Goal: Task Accomplishment & Management: Manage account settings

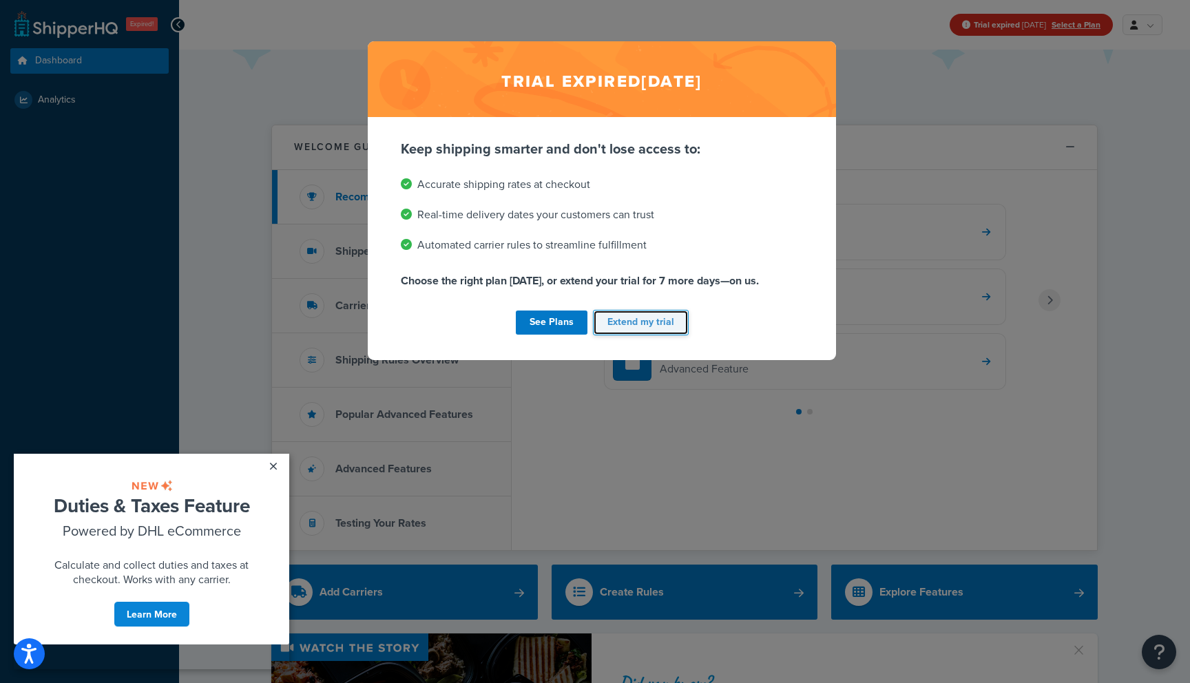
click at [663, 327] on button "Extend my trial" at bounding box center [641, 322] width 96 height 25
click at [652, 321] on button "Extend my trial" at bounding box center [641, 322] width 96 height 25
click at [270, 473] on link "×" at bounding box center [273, 466] width 24 height 25
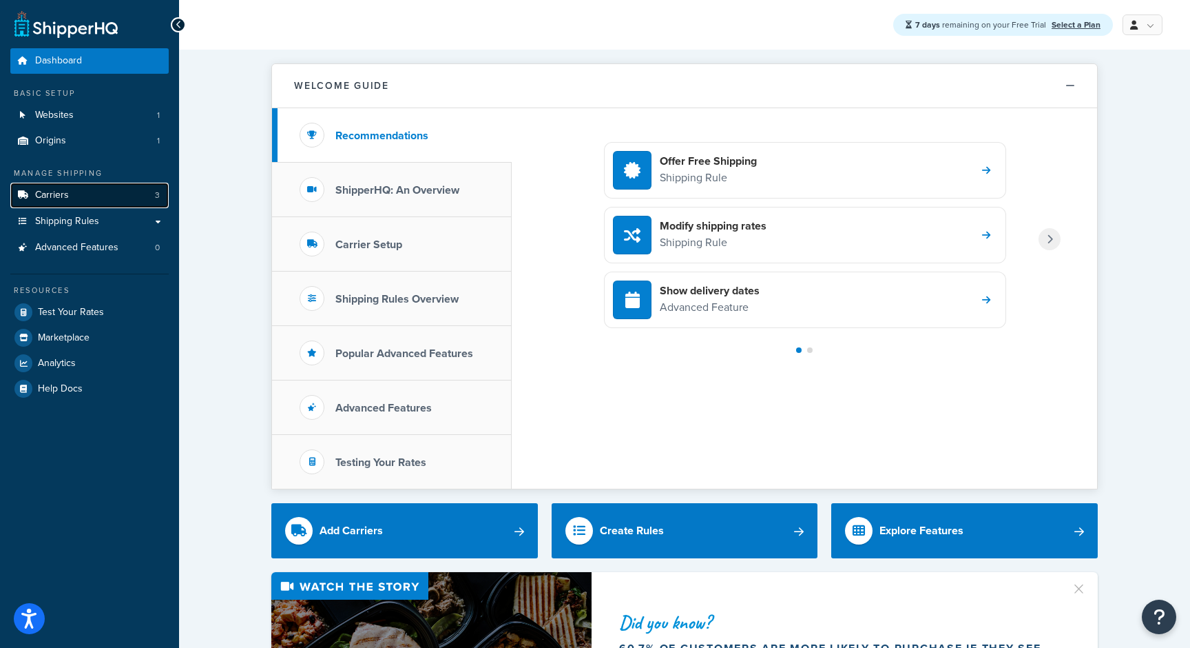
click at [107, 201] on link "Carriers 3" at bounding box center [89, 195] width 158 height 25
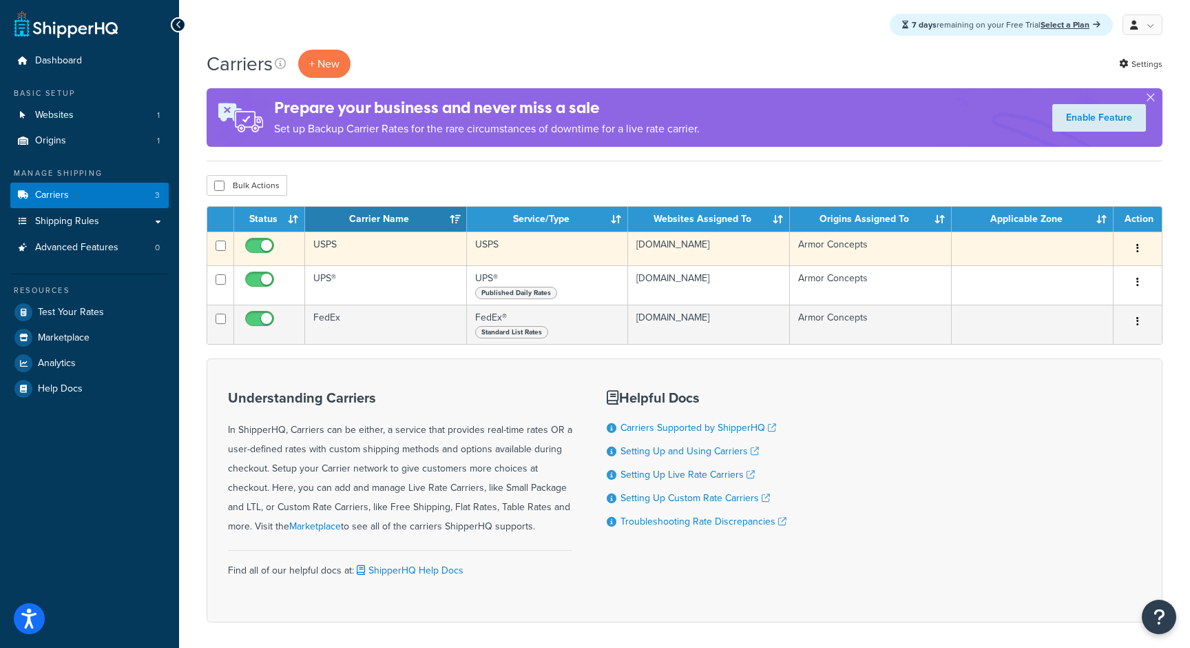
click at [409, 255] on td "USPS" at bounding box center [386, 248] width 162 height 34
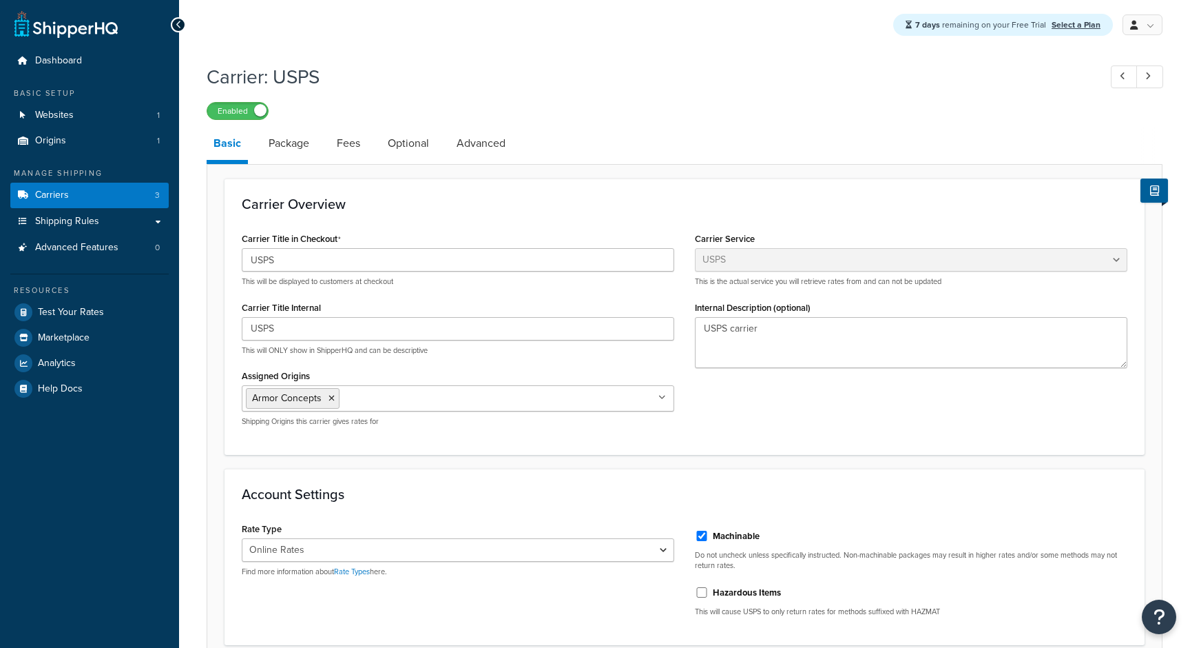
select select "usps"
select select "ONLINE"
click at [294, 133] on link "Package" at bounding box center [289, 143] width 54 height 33
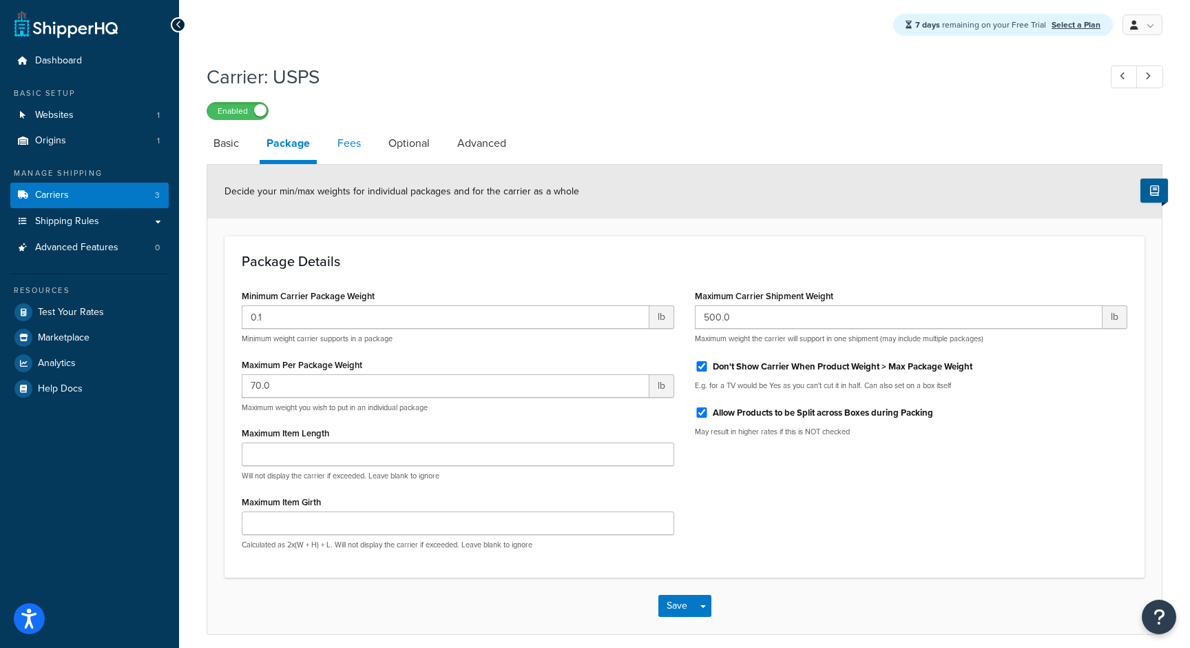
click at [347, 133] on link "Fees" at bounding box center [349, 143] width 37 height 33
select select "AFTER"
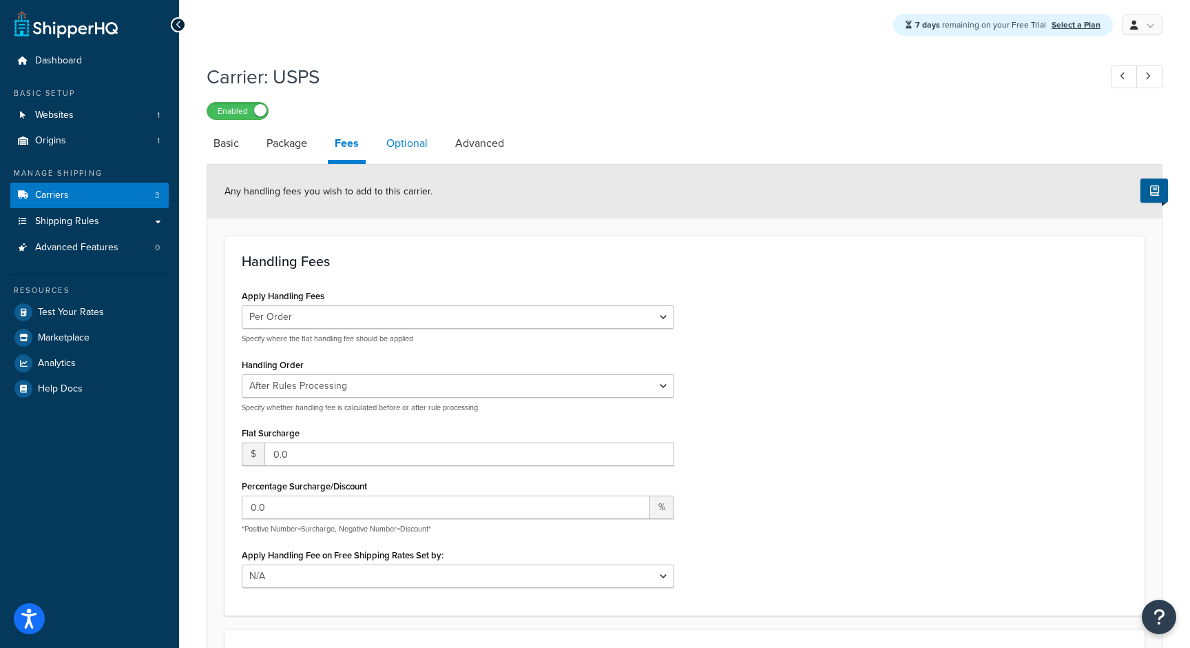
click at [380, 141] on link "Optional" at bounding box center [407, 143] width 55 height 33
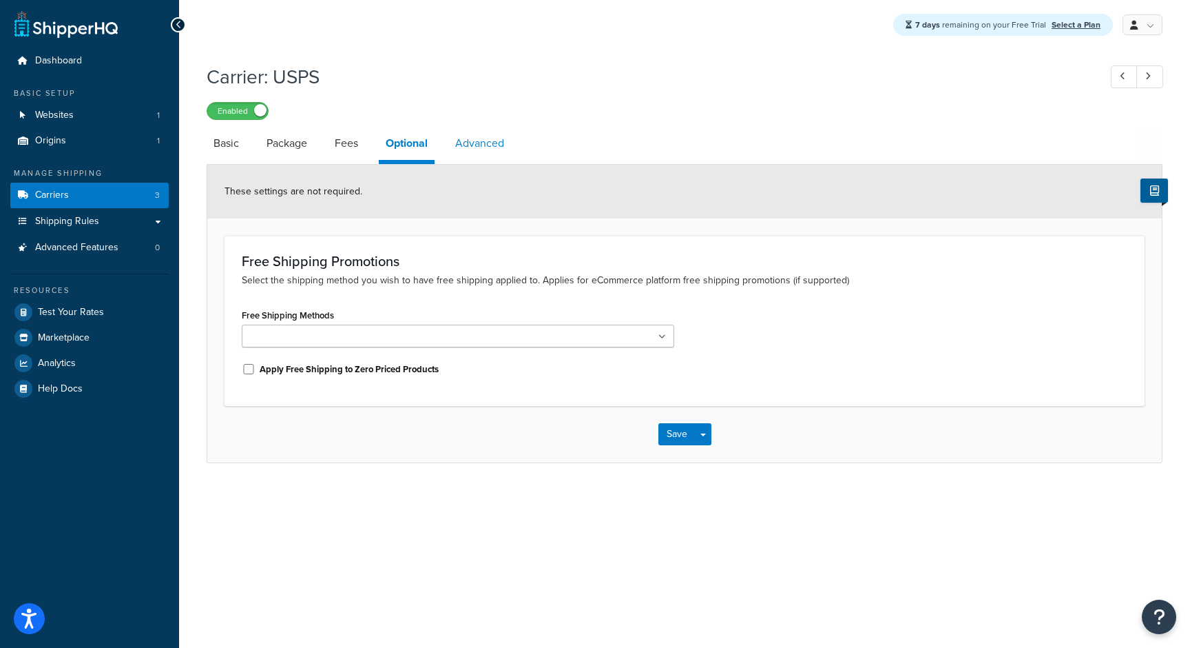
click at [476, 138] on link "Advanced" at bounding box center [479, 143] width 63 height 33
select select "false"
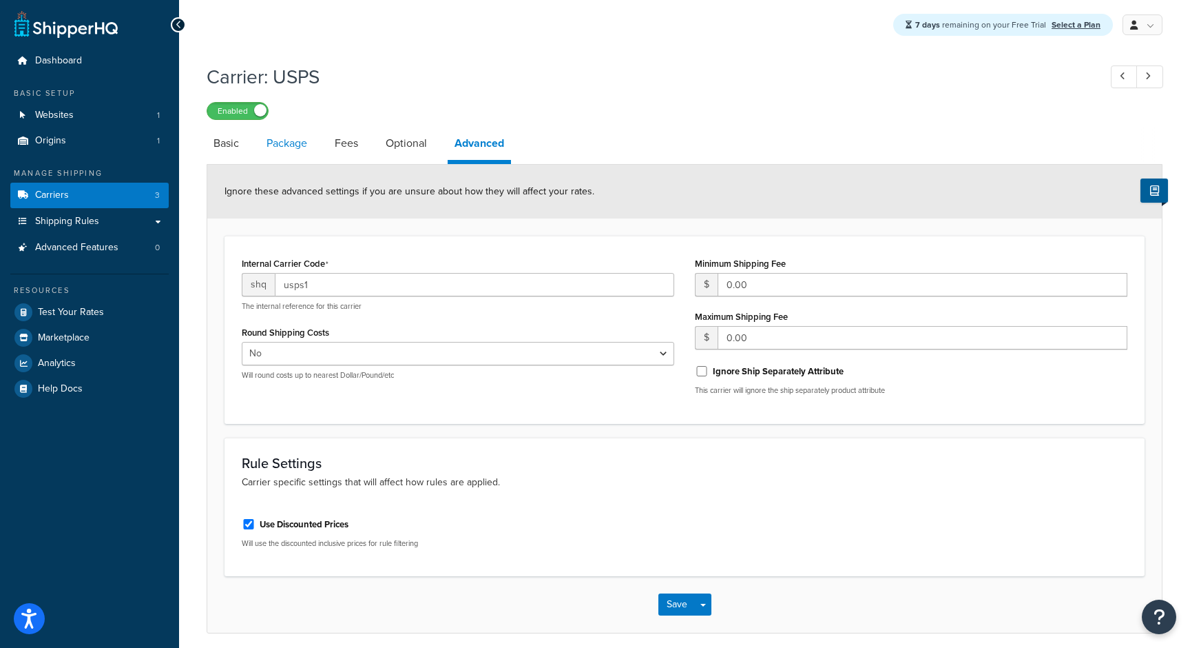
click at [278, 154] on link "Package" at bounding box center [287, 143] width 54 height 33
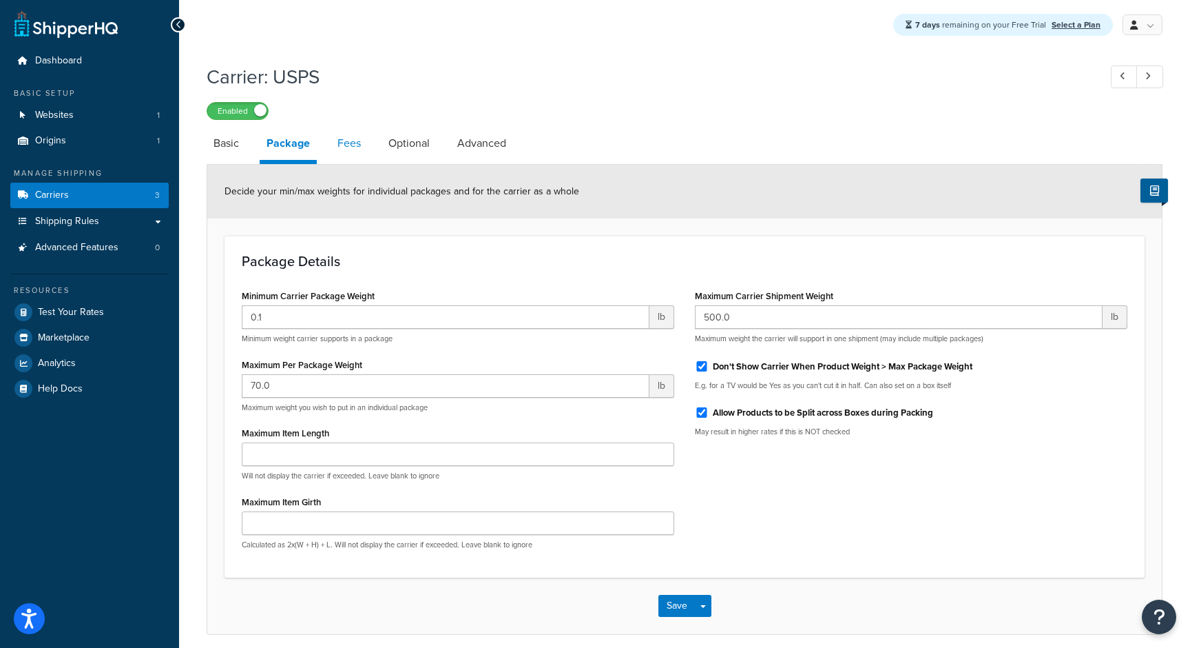
scroll to position [32, 0]
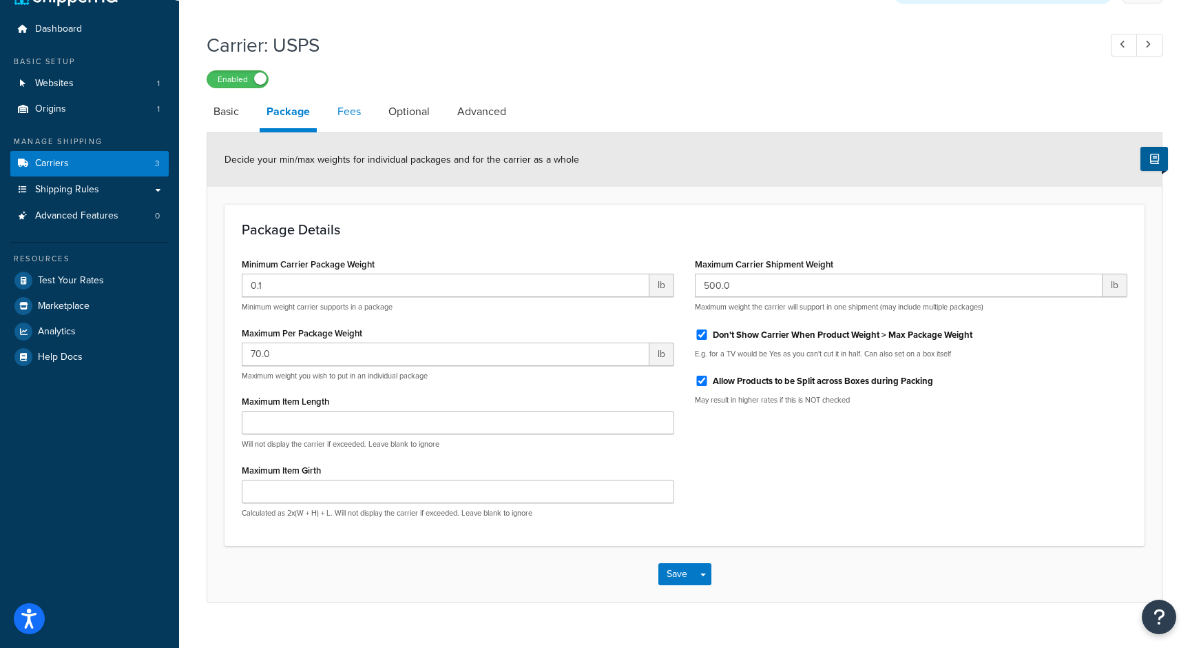
click at [349, 128] on link "Fees" at bounding box center [349, 111] width 37 height 33
select select "AFTER"
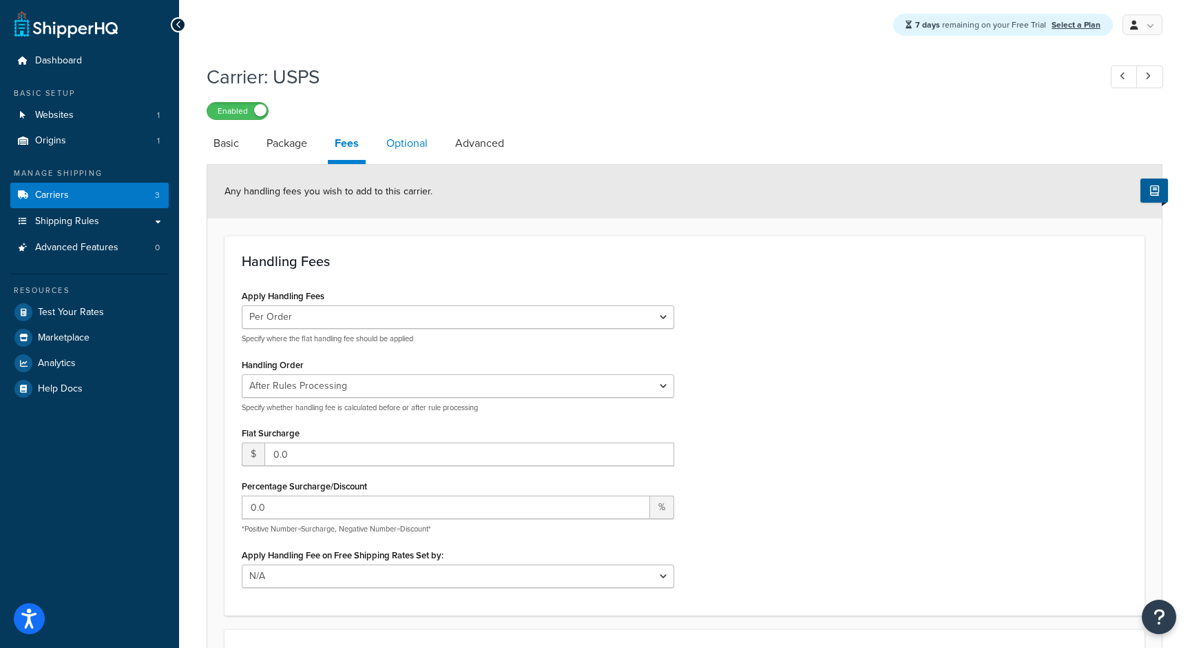
click at [413, 147] on link "Optional" at bounding box center [407, 143] width 55 height 33
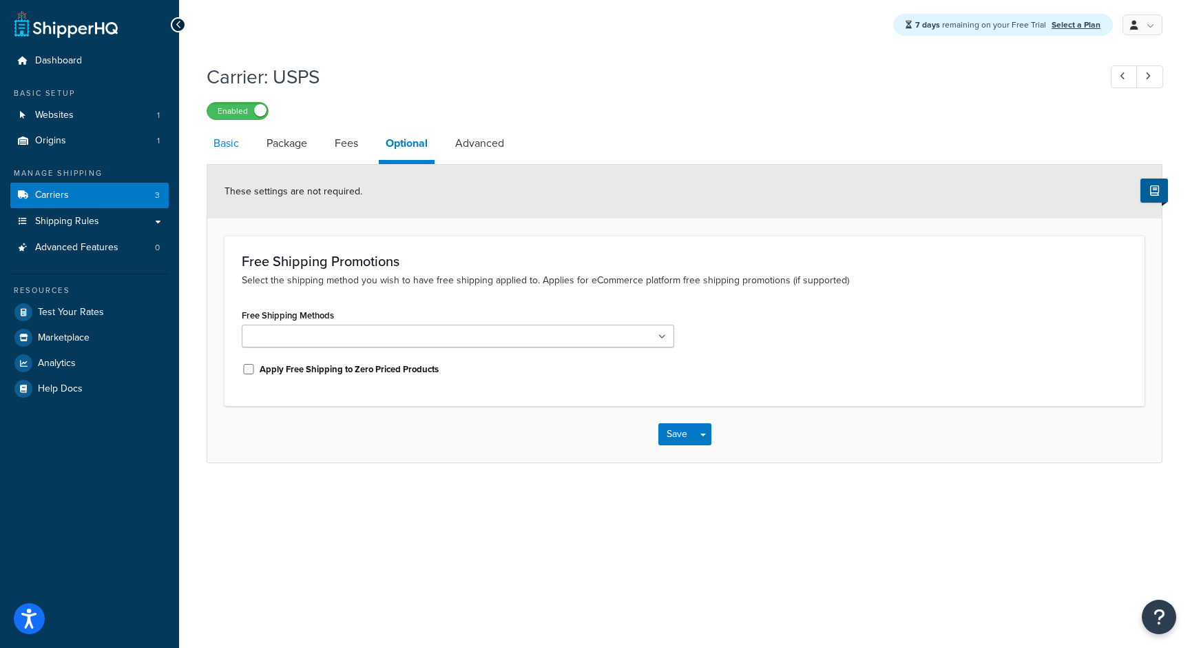
click at [228, 149] on link "Basic" at bounding box center [226, 143] width 39 height 33
select select "usps"
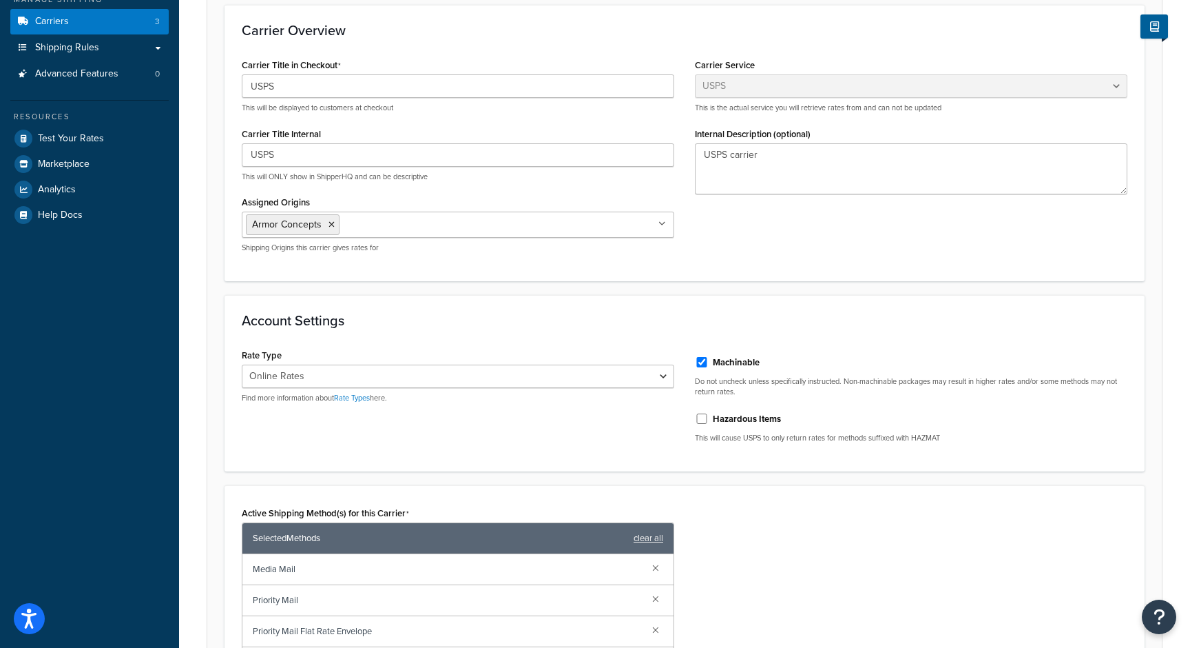
scroll to position [216, 0]
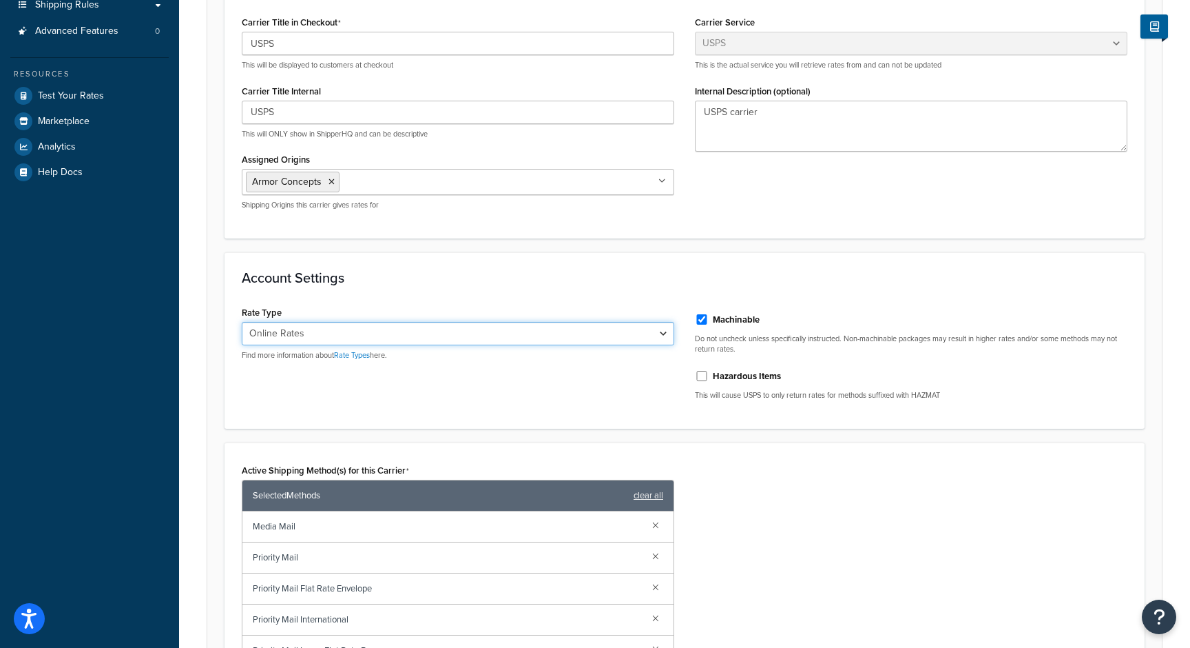
click at [599, 336] on select "Retail Rates Online Rates Commercial Plus" at bounding box center [458, 333] width 433 height 23
select select "PLUS"
click at [242, 322] on select "Retail Rates Online Rates Commercial Plus" at bounding box center [458, 333] width 433 height 23
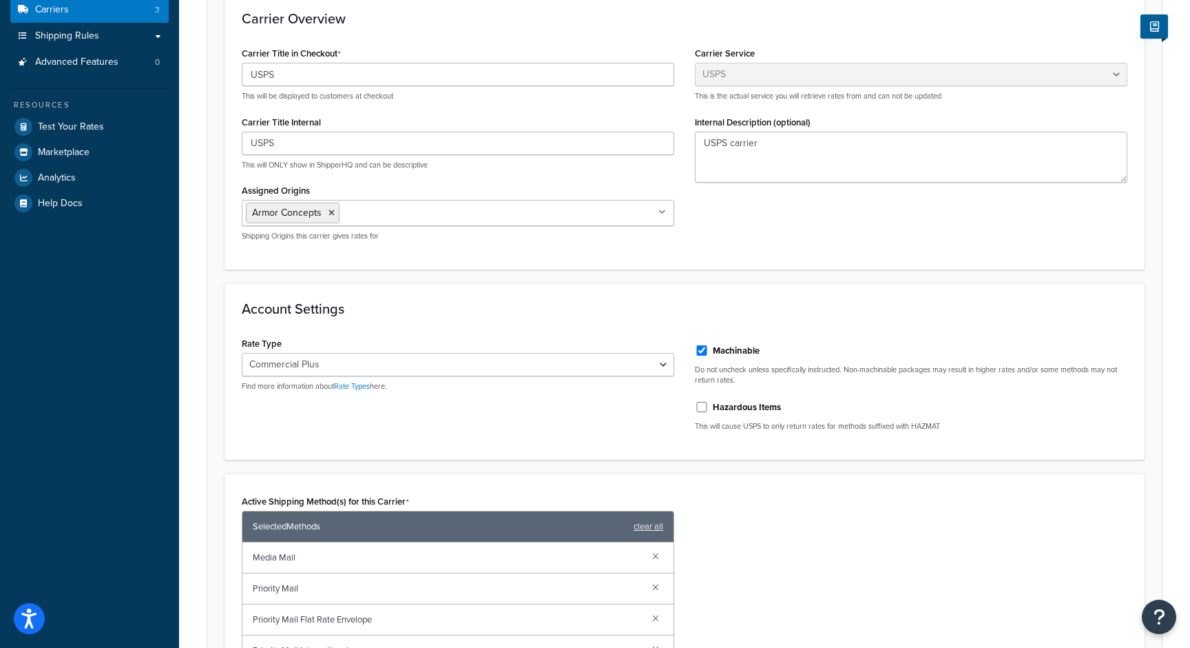
click at [458, 298] on div "Account Settings Rate Type Retail Rates Online Rates Commercial Plus Find more …" at bounding box center [685, 371] width 920 height 176
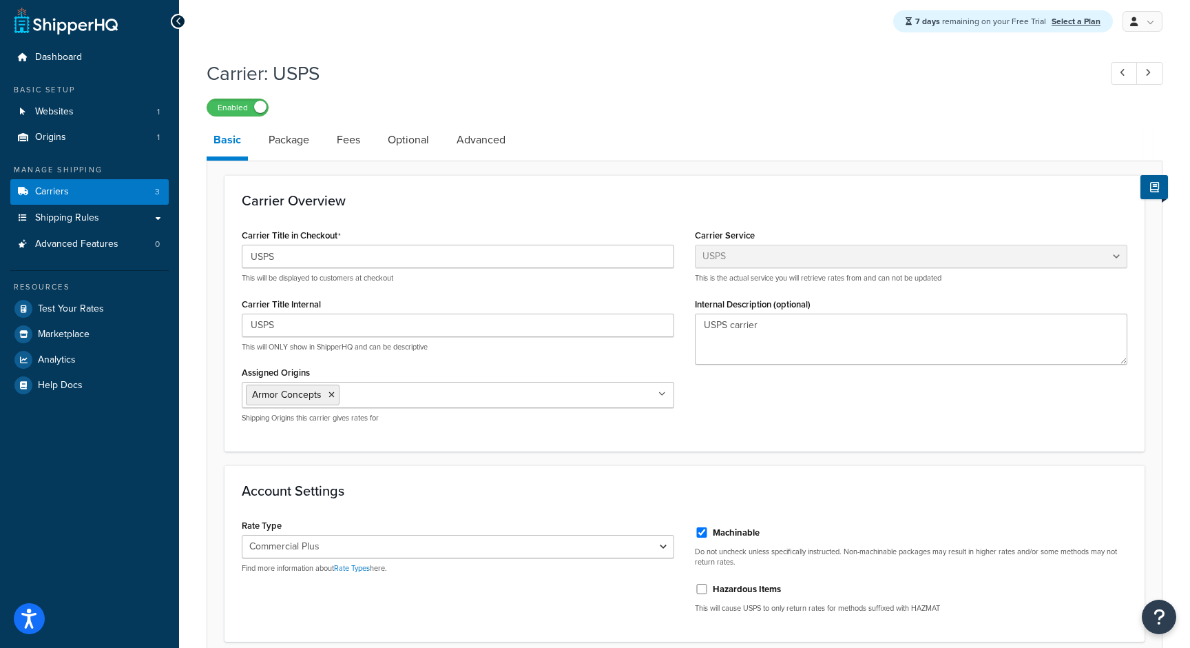
scroll to position [0, 0]
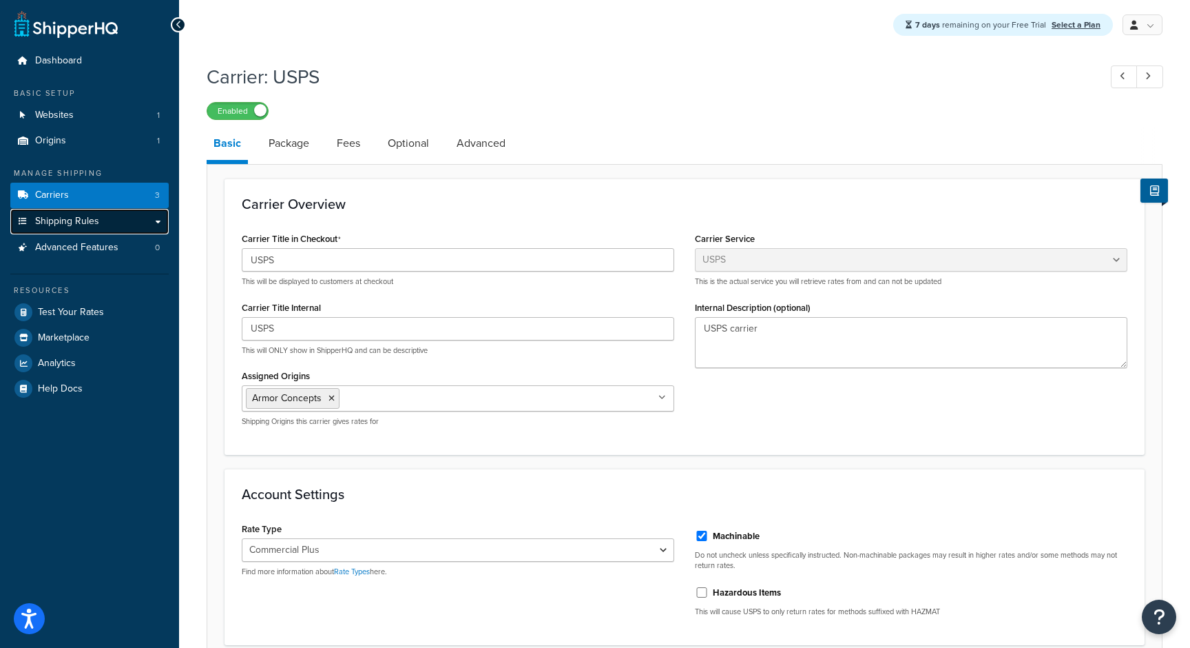
click at [107, 215] on link "Shipping Rules" at bounding box center [89, 221] width 158 height 25
click at [91, 220] on span "Shipping Rules" at bounding box center [67, 222] width 64 height 12
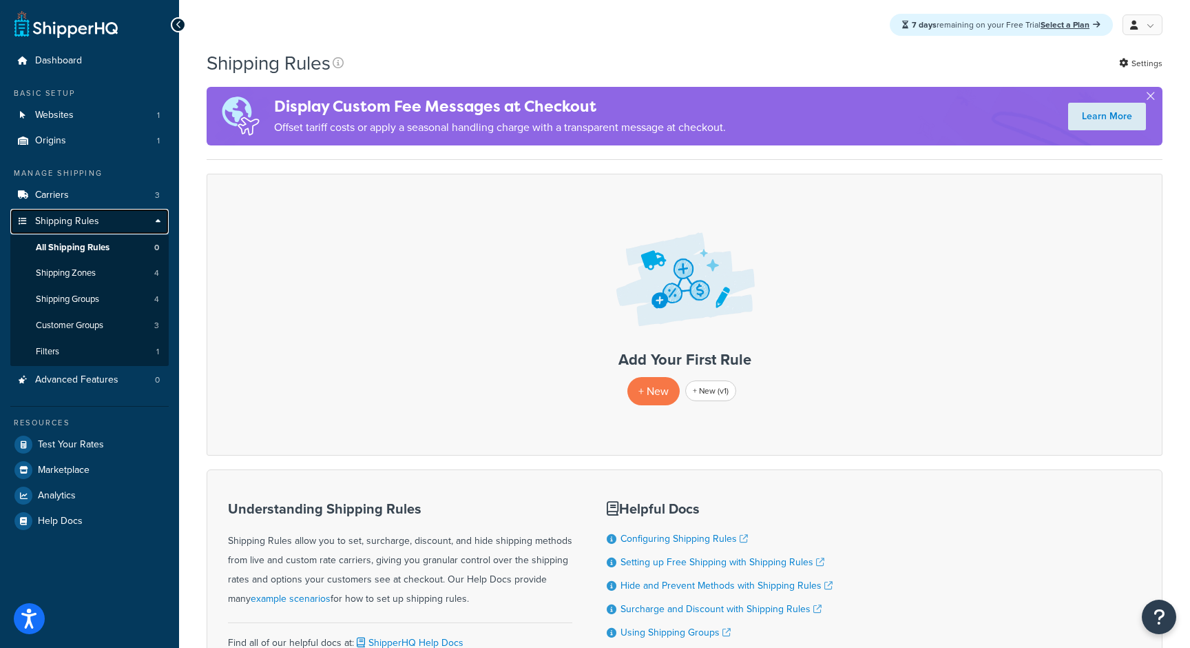
click at [155, 218] on link "Shipping Rules" at bounding box center [89, 221] width 158 height 25
click at [161, 219] on link "Shipping Rules" at bounding box center [89, 221] width 158 height 25
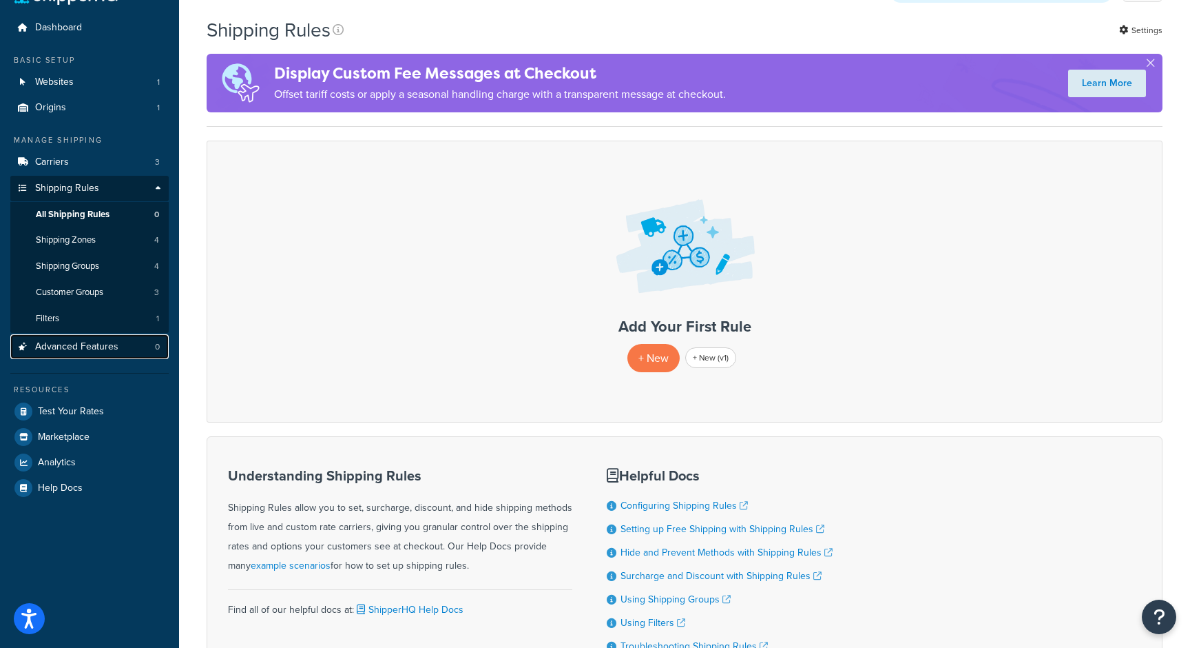
click at [112, 353] on span "Advanced Features" at bounding box center [76, 347] width 83 height 12
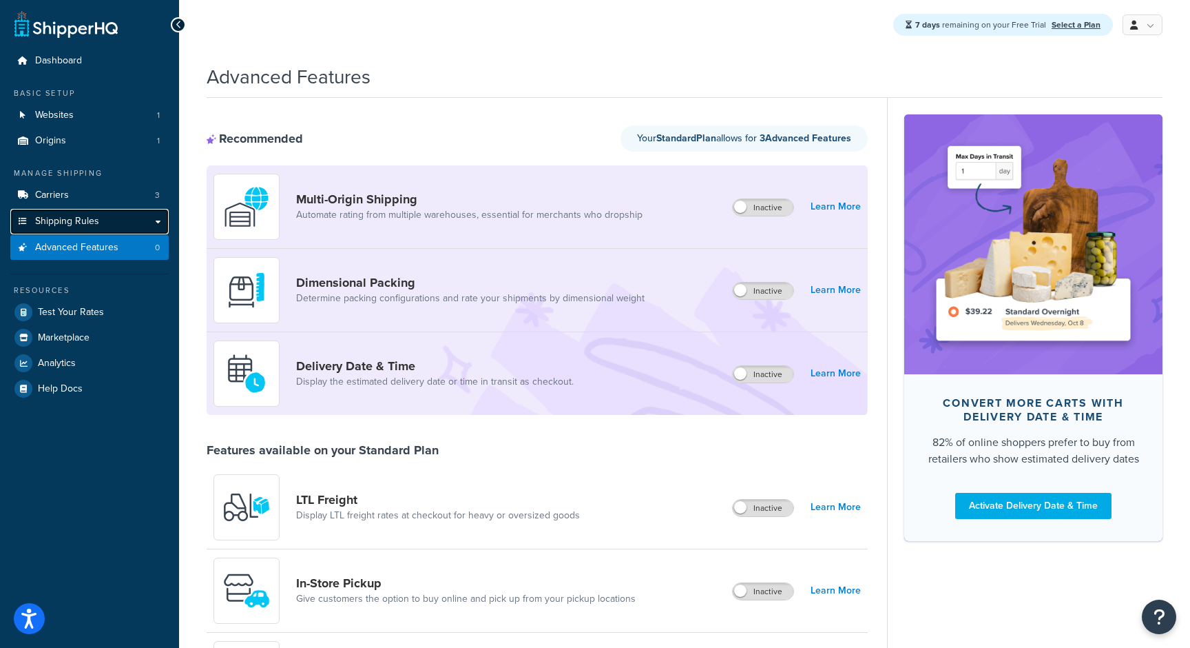
click at [116, 223] on link "Shipping Rules" at bounding box center [89, 221] width 158 height 25
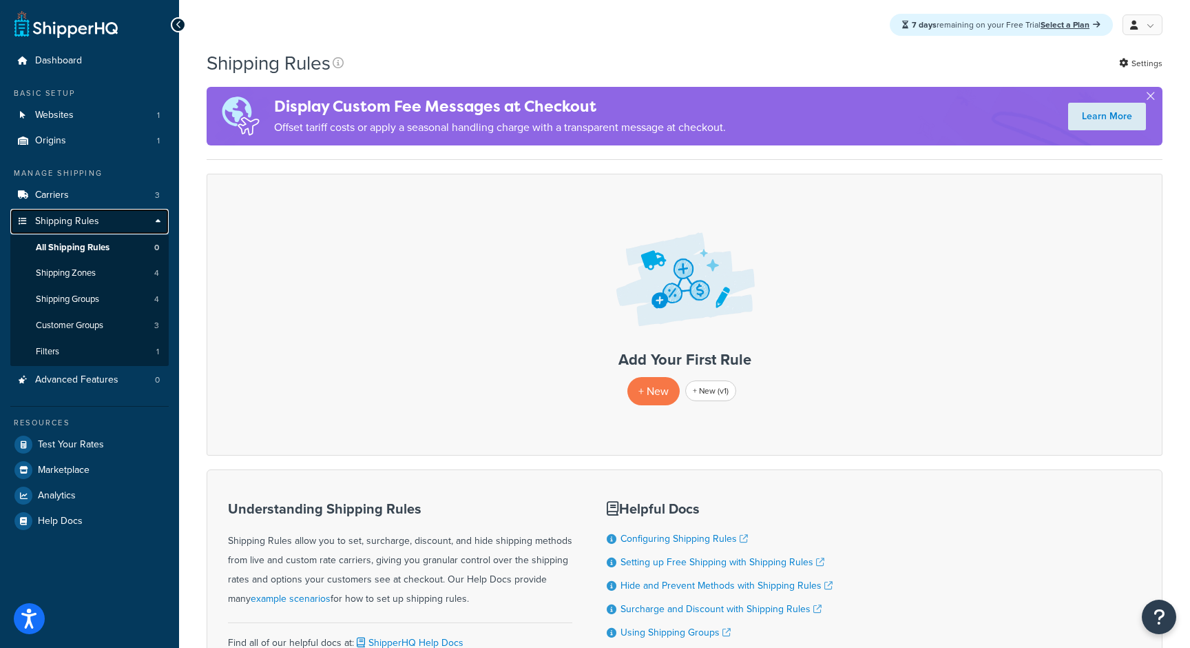
click at [158, 217] on link "Shipping Rules" at bounding box center [89, 221] width 158 height 25
click at [165, 198] on link "Carriers 3" at bounding box center [89, 195] width 158 height 25
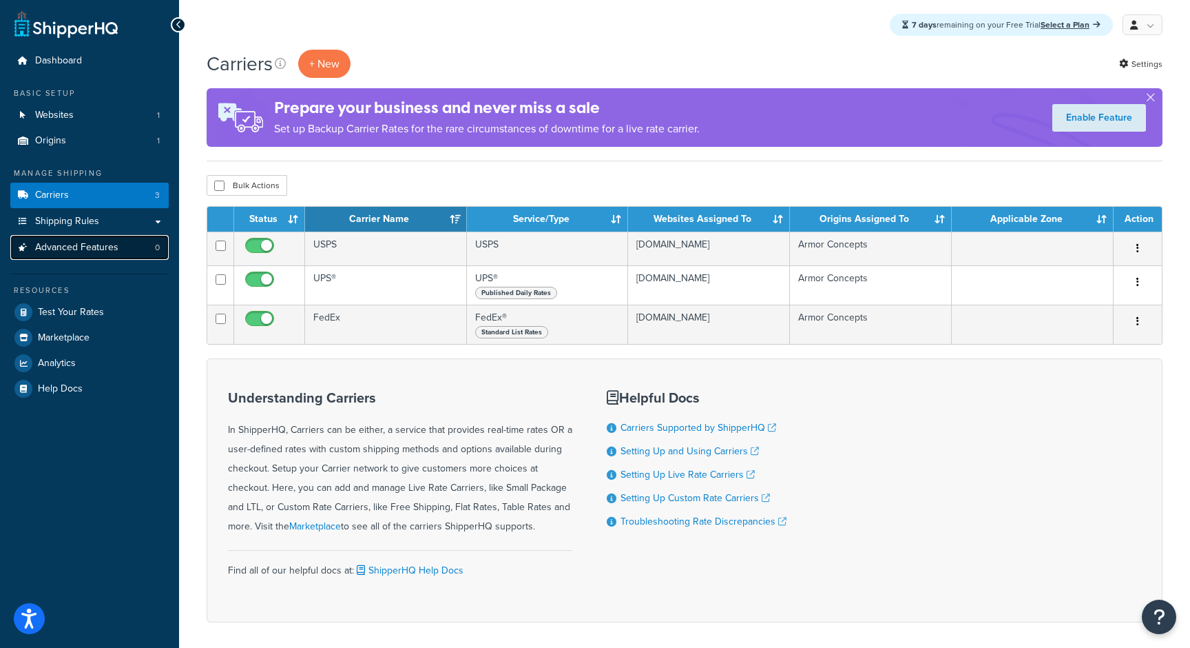
click at [138, 241] on link "Advanced Features 0" at bounding box center [89, 247] width 158 height 25
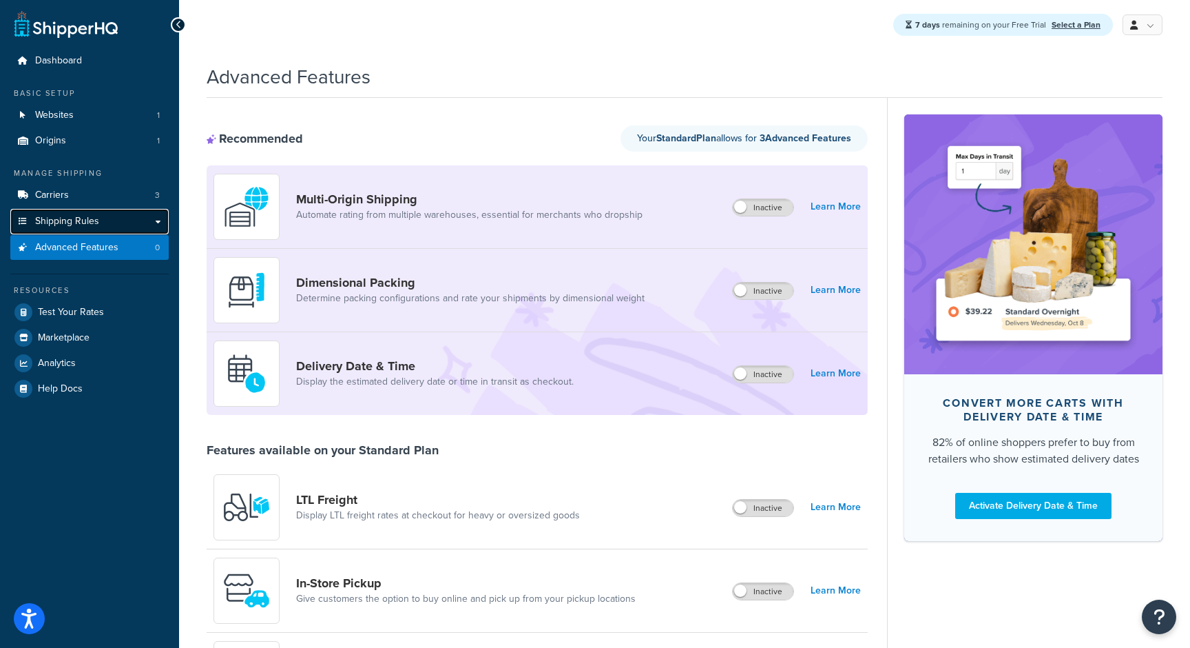
click at [110, 217] on link "Shipping Rules" at bounding box center [89, 221] width 158 height 25
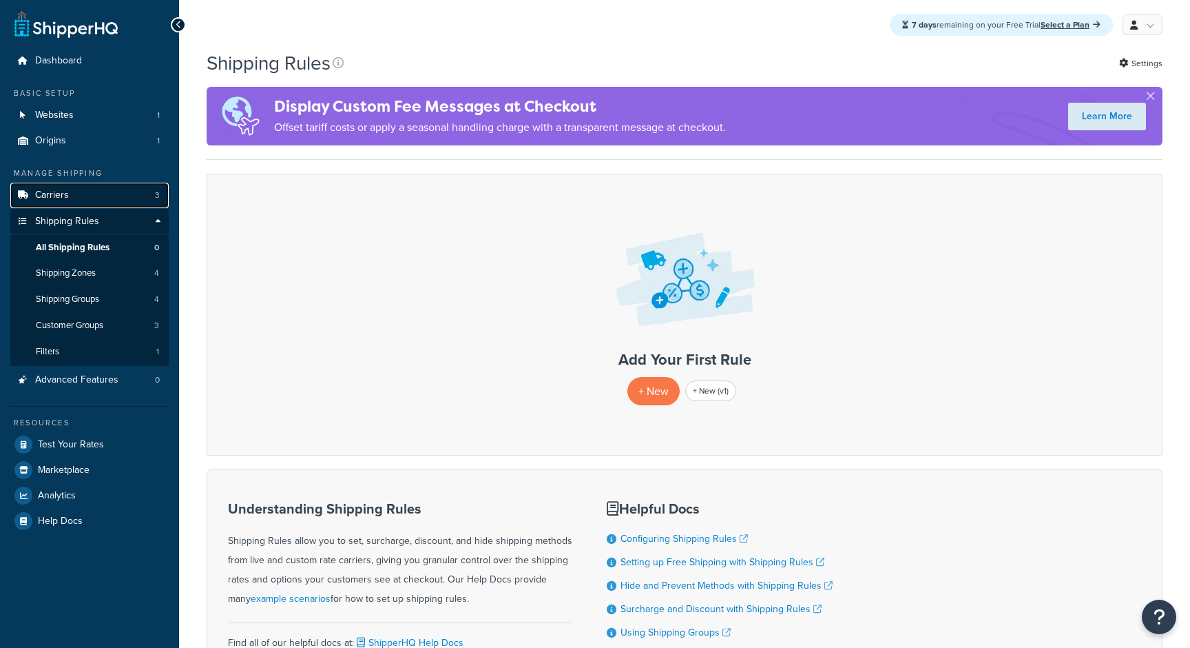
click at [154, 198] on link "Carriers 3" at bounding box center [89, 195] width 158 height 25
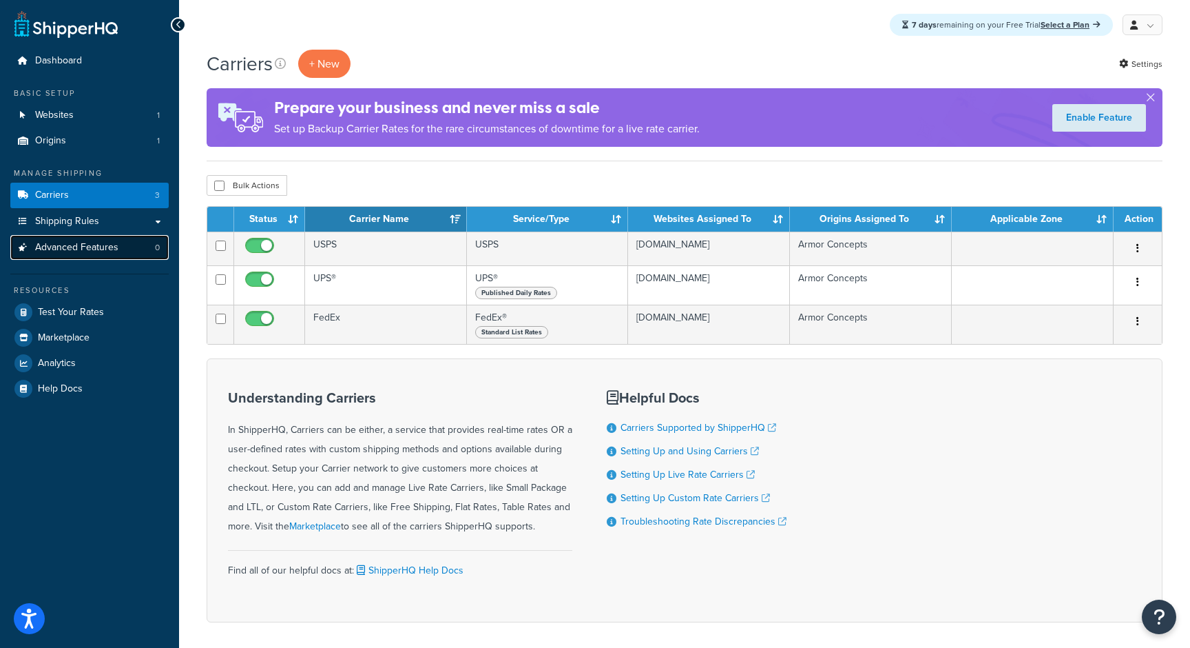
click at [59, 243] on span "Advanced Features" at bounding box center [76, 248] width 83 height 12
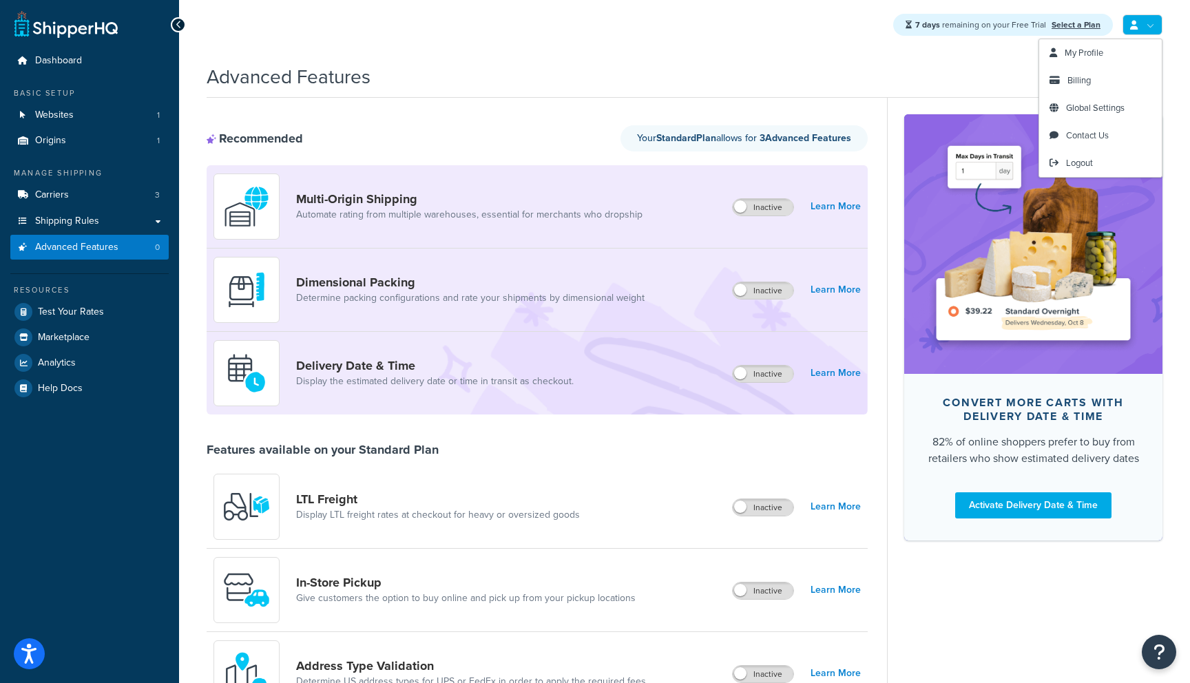
click at [1153, 28] on link at bounding box center [1143, 24] width 40 height 21
click at [1097, 165] on link "Logout" at bounding box center [1101, 163] width 123 height 28
